Goal: Communication & Community: Answer question/provide support

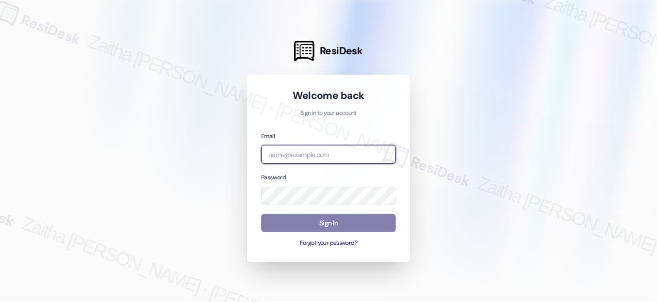
click at [328, 158] on input "email" at bounding box center [328, 154] width 135 height 19
drag, startPoint x: 310, startPoint y: 154, endPoint x: 200, endPoint y: 158, distance: 111.0
click at [200, 158] on div "ResiDesk Welcome back Sign in to your account Email icarus Password Sign In For…" at bounding box center [328, 151] width 657 height 302
click at [0, 301] on com-1password-button at bounding box center [0, 302] width 0 height 0
click at [290, 148] on input "ica" at bounding box center [328, 154] width 135 height 19
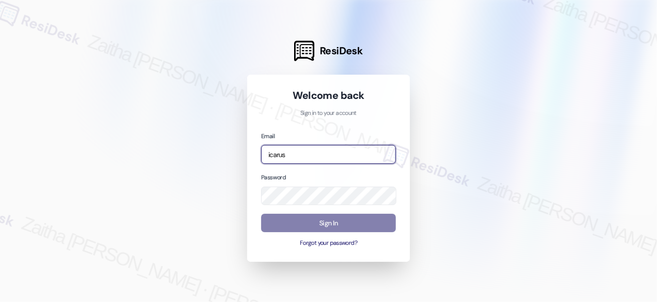
click at [0, 301] on com-1password-button at bounding box center [0, 302] width 0 height 0
click at [313, 153] on input "icarus" at bounding box center [328, 154] width 135 height 19
type input "[EMAIL_ADDRESS][PERSON_NAME][DOMAIN_NAME]"
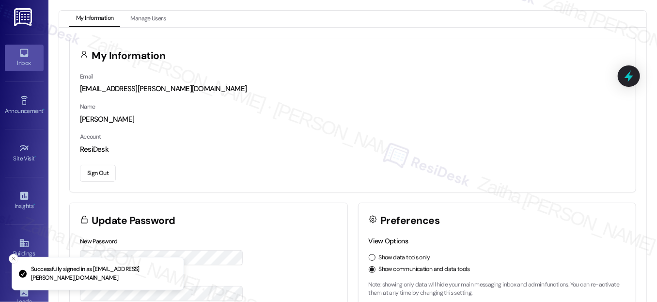
click at [10, 62] on div "Inbox" at bounding box center [24, 63] width 48 height 10
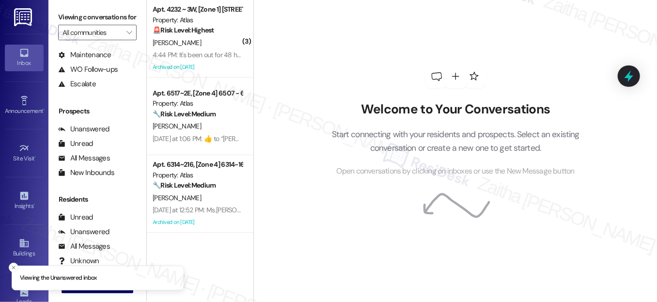
scroll to position [131, 0]
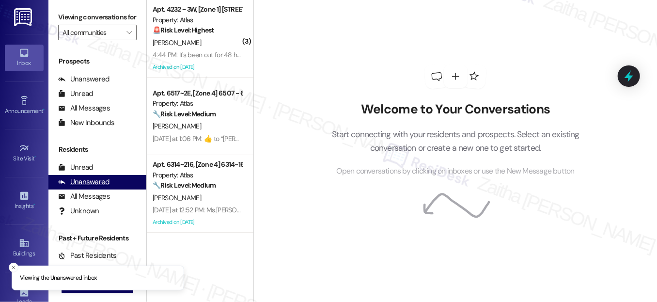
click at [74, 187] on div "Unanswered" at bounding box center [83, 182] width 51 height 10
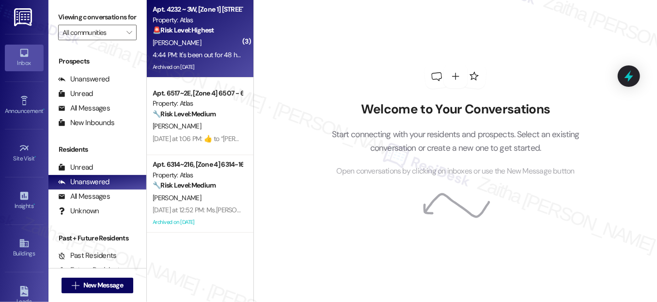
click at [221, 50] on div "4:44 PM: It's been out for 48 hrs and I put in the request [DATE] 4:44 PM: It's…" at bounding box center [241, 54] width 176 height 9
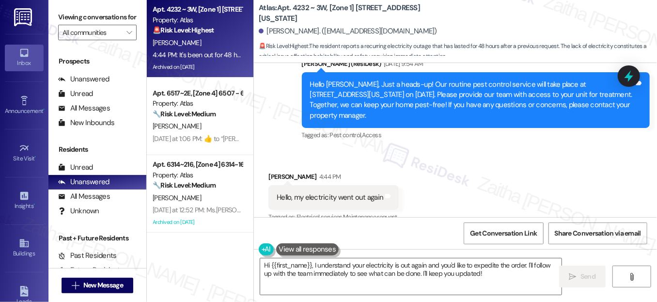
scroll to position [12116, 0]
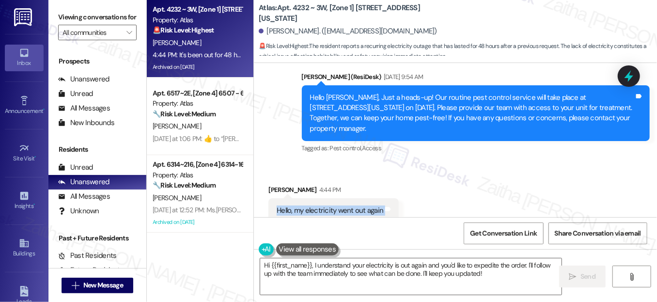
drag, startPoint x: 270, startPoint y: 89, endPoint x: 400, endPoint y: 89, distance: 130.3
click at [400, 177] on div "Received via SMS [PERSON_NAME] 4:44 PM Hello, my electricity went out again Tag…" at bounding box center [333, 210] width 145 height 67
copy div "Hello, my electricity went out again Tags and notes"
click at [302, 163] on div "Received via SMS [PERSON_NAME] 4:44 PM Hello, my electricity went out again Tag…" at bounding box center [455, 272] width 403 height 218
drag, startPoint x: 267, startPoint y: 156, endPoint x: 385, endPoint y: 163, distance: 118.3
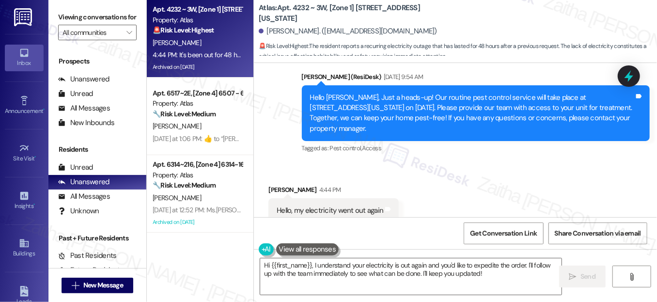
click at [385, 266] on div "Can you please expedite the order? Tags and notes" at bounding box center [335, 278] width 134 height 25
copy div "Can you please expedite the order? Tags and notes"
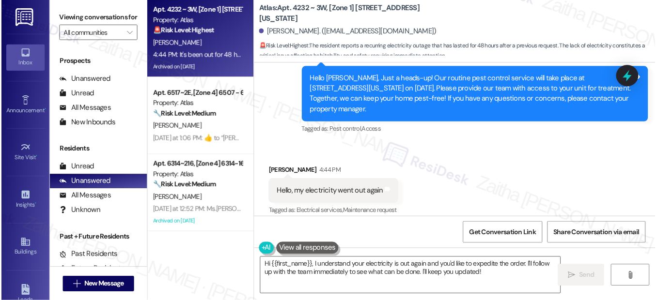
scroll to position [12160, 0]
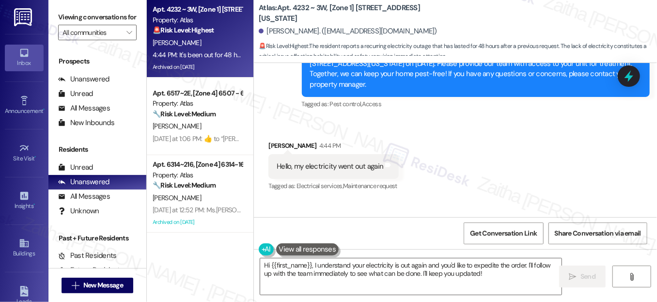
drag, startPoint x: 333, startPoint y: 180, endPoint x: 469, endPoint y: 193, distance: 136.7
click at [469, 193] on div "Received via SMS [PERSON_NAME] 4:44 PM Hello, my electricity went out again Tag…" at bounding box center [455, 228] width 403 height 218
copy div "It's been out for 48 hrs and I put in the request [DATE] Tags and notes"
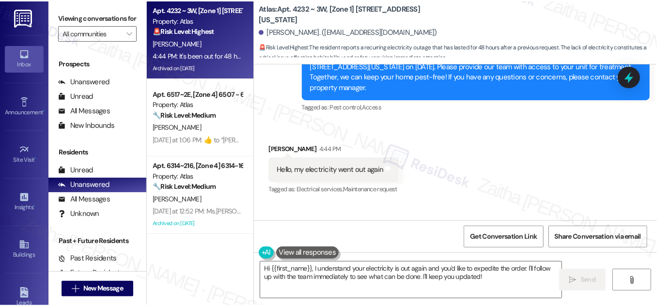
scroll to position [12156, 0]
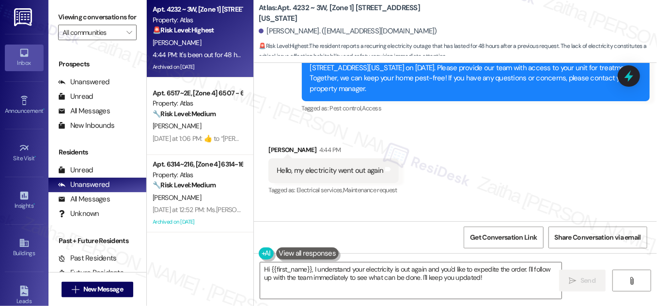
click at [513, 149] on div "Received via SMS [PERSON_NAME] 4:44 PM Hello, my electricity went out again Tag…" at bounding box center [455, 232] width 403 height 218
drag, startPoint x: 265, startPoint y: 31, endPoint x: 315, endPoint y: 24, distance: 50.3
click at [315, 24] on div "[PERSON_NAME]. ([EMAIL_ADDRESS][DOMAIN_NAME])" at bounding box center [458, 31] width 398 height 19
copy div "[PERSON_NAME]"
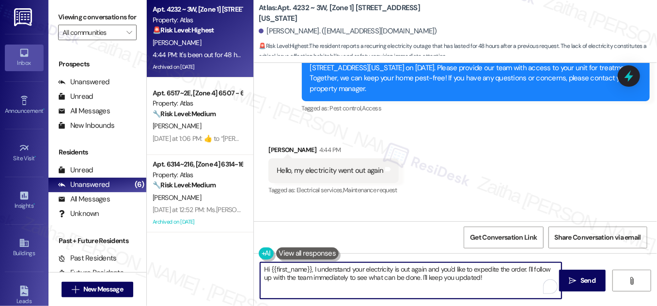
drag, startPoint x: 418, startPoint y: 272, endPoint x: 489, endPoint y: 279, distance: 71.0
click at [489, 279] on textarea "Hi {{first_name}}, I understand your electricity is out again and you'd like to…" at bounding box center [410, 280] width 301 height 36
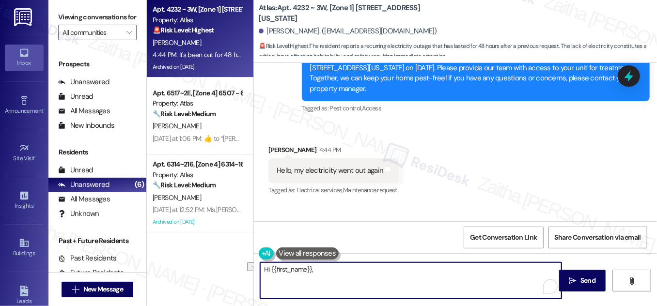
drag, startPoint x: 333, startPoint y: 263, endPoint x: 253, endPoint y: 245, distance: 82.5
click at [248, 251] on div "Apt. 4232 ~ 3W, [Zone 1] [STREET_ADDRESS][US_STATE] Property: Atlas 🚨 Risk Leve…" at bounding box center [402, 153] width 510 height 306
click at [344, 267] on textarea "Hi {{first_name}}," at bounding box center [410, 280] width 301 height 36
paste textarea "I’m sorry you’ve been without power for this long. I’ll follow up with the team…"
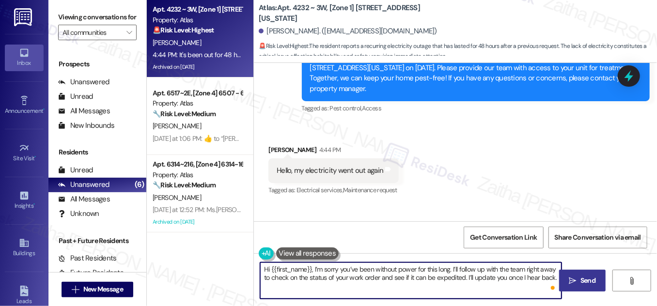
type textarea "Hi {{first_name}}, I’m sorry you’ve been without power for this long. I’ll foll…"
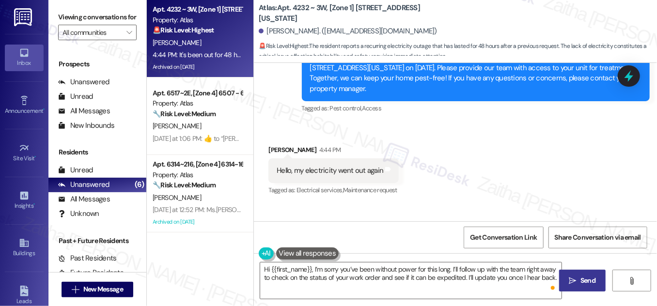
click at [572, 277] on icon "" at bounding box center [572, 281] width 7 height 8
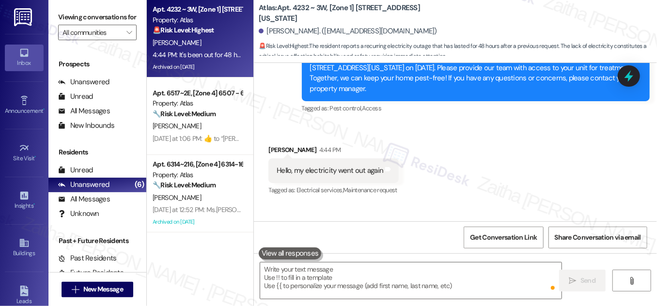
scroll to position [12155, 0]
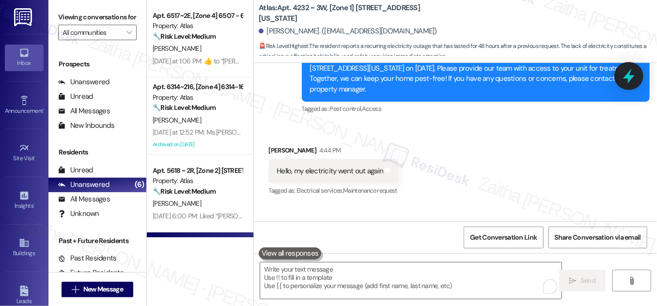
click at [633, 75] on icon at bounding box center [628, 76] width 16 height 16
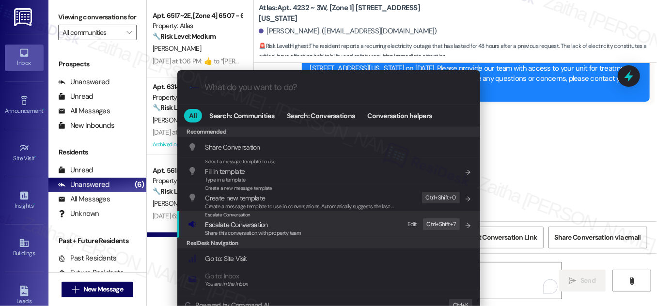
click at [231, 227] on span "Escalate Conversation" at bounding box center [236, 224] width 62 height 9
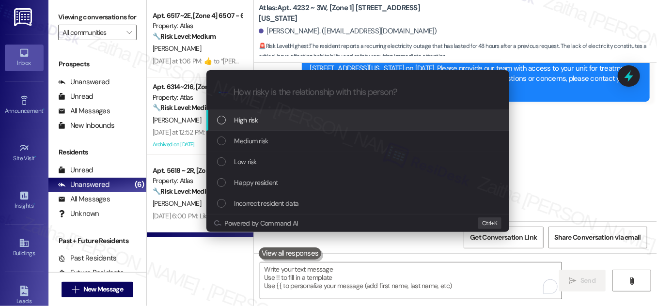
drag, startPoint x: 262, startPoint y: 121, endPoint x: 306, endPoint y: 150, distance: 52.8
click at [262, 121] on div "High risk" at bounding box center [358, 120] width 283 height 11
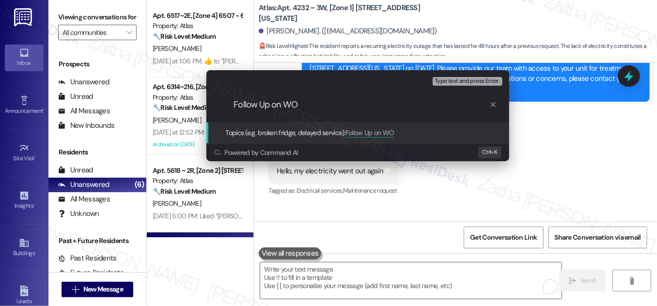
paste input "#165922"
type input "Follow Up on WO #165922 - Power Outage"
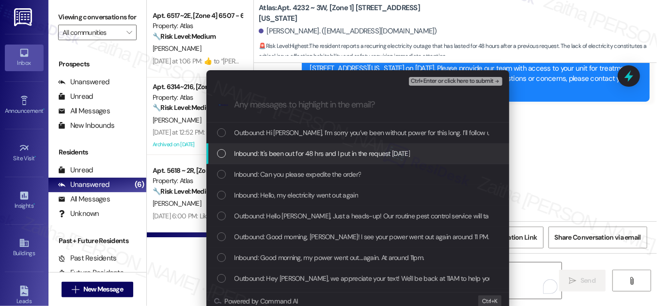
click at [230, 149] on div "Inbound: It's been out for 48 hrs and I put in the request [DATE]" at bounding box center [358, 153] width 283 height 11
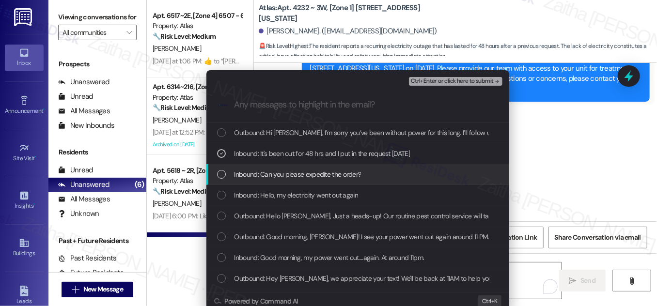
click at [221, 178] on div "List of options" at bounding box center [221, 174] width 9 height 9
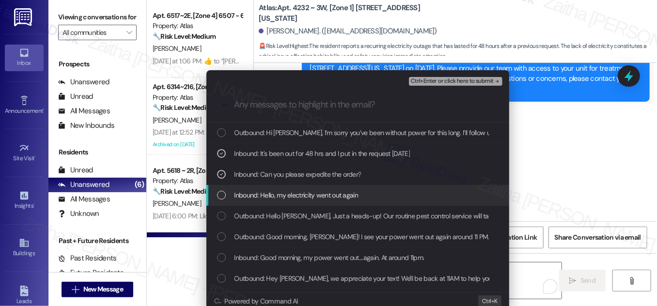
click at [224, 192] on div "Inbound: Hello, my electricity went out again" at bounding box center [358, 195] width 283 height 11
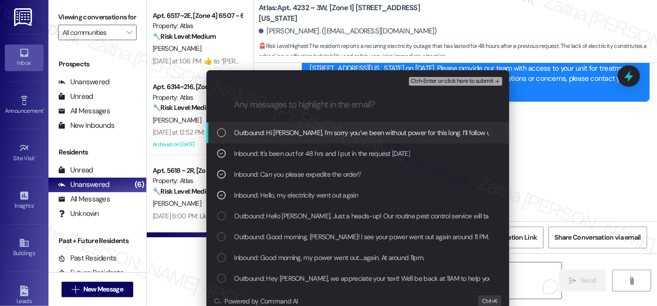
click at [451, 79] on span "Ctrl+Enter or click here to submit" at bounding box center [452, 81] width 83 height 7
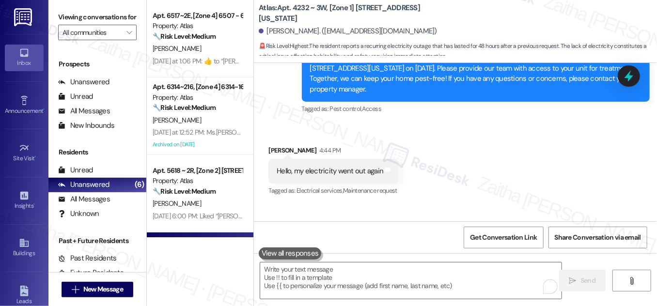
scroll to position [12234, 0]
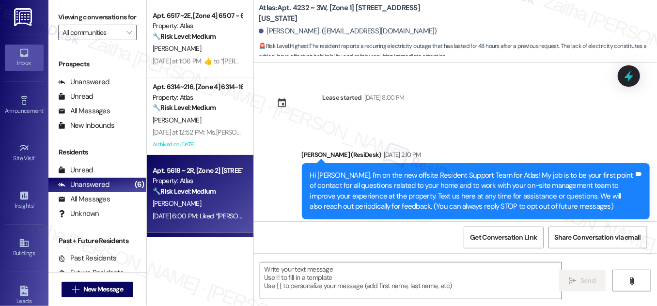
type textarea "Fetching suggested responses. Please feel free to read through the conversation…"
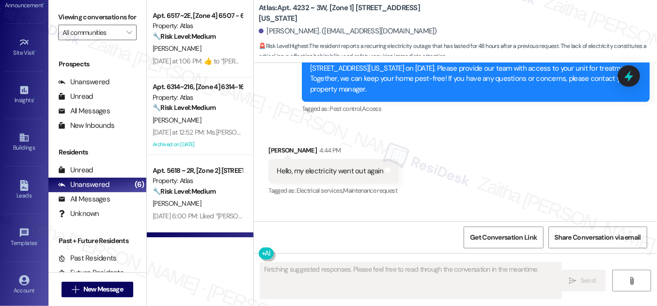
scroll to position [152, 0]
click at [21, 239] on div "Account" at bounding box center [24, 244] width 48 height 10
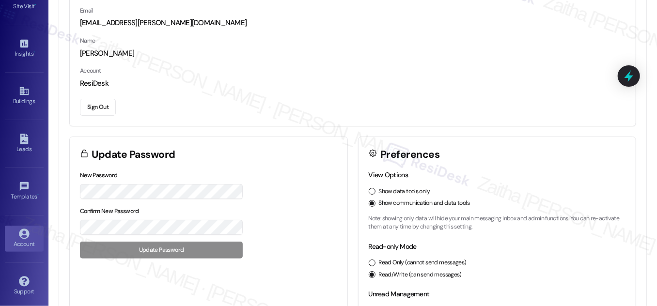
scroll to position [170, 0]
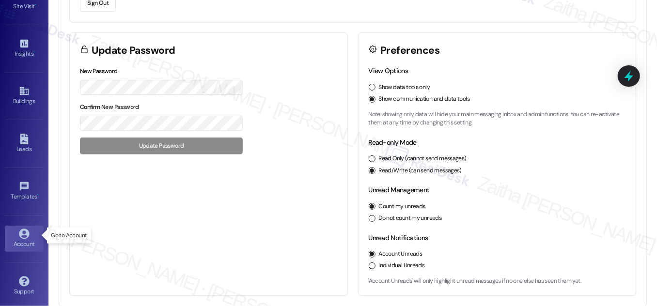
click at [21, 232] on icon at bounding box center [24, 234] width 11 height 11
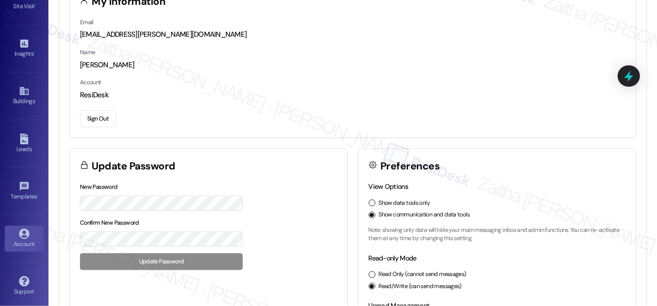
scroll to position [0, 0]
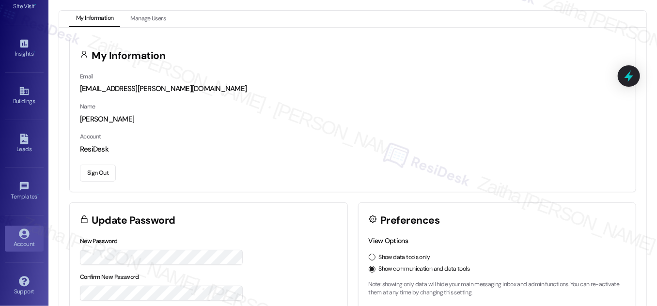
click at [98, 171] on button "Sign Out" at bounding box center [98, 173] width 36 height 17
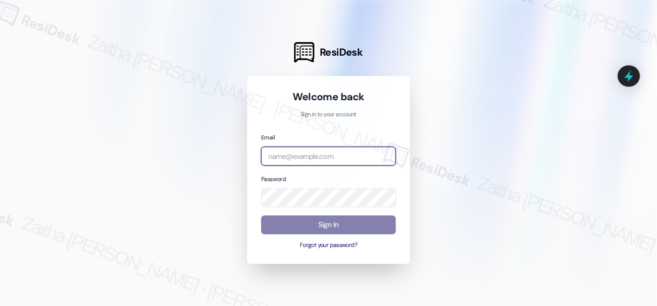
click at [297, 153] on input "email" at bounding box center [328, 156] width 135 height 19
type input "j"
type input "jag"
